Goal: Check status: Check status

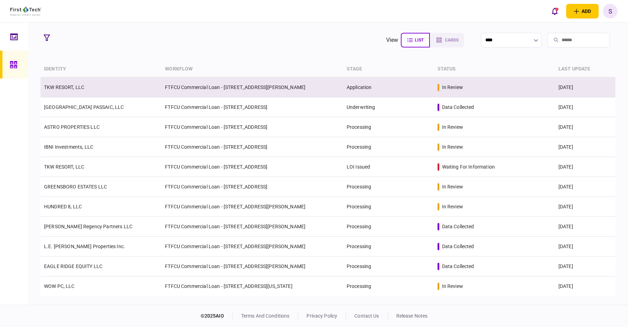
click at [198, 89] on td "FTFCU Commercial Loan - [STREET_ADDRESS][PERSON_NAME]" at bounding box center [252, 88] width 182 height 20
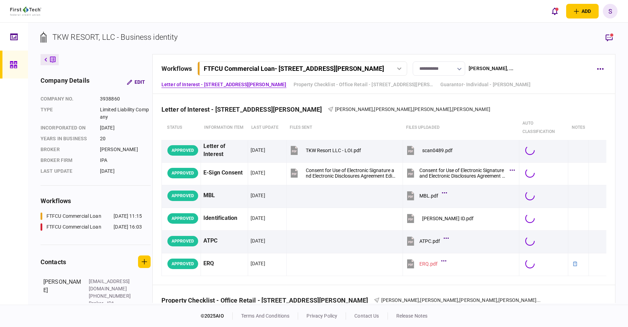
click at [333, 70] on div "FTFCU Commercial Loan - [STREET_ADDRESS][PERSON_NAME]" at bounding box center [294, 68] width 180 height 7
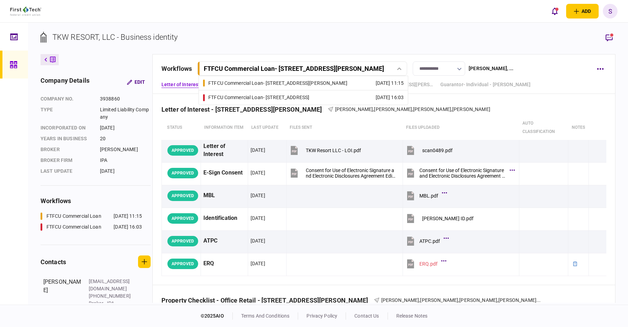
click at [301, 96] on div "FTFCU Commercial Loan - [STREET_ADDRESS]" at bounding box center [258, 97] width 101 height 7
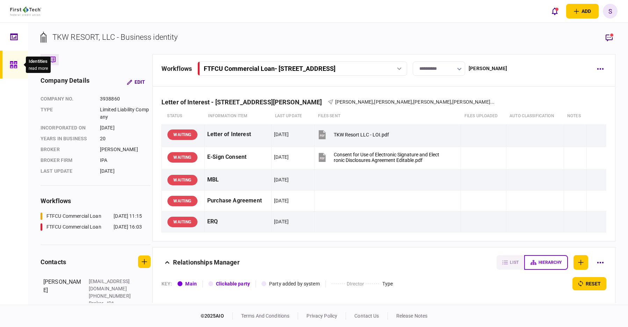
click at [17, 64] on icon at bounding box center [14, 65] width 8 height 8
